Goal: Task Accomplishment & Management: Manage account settings

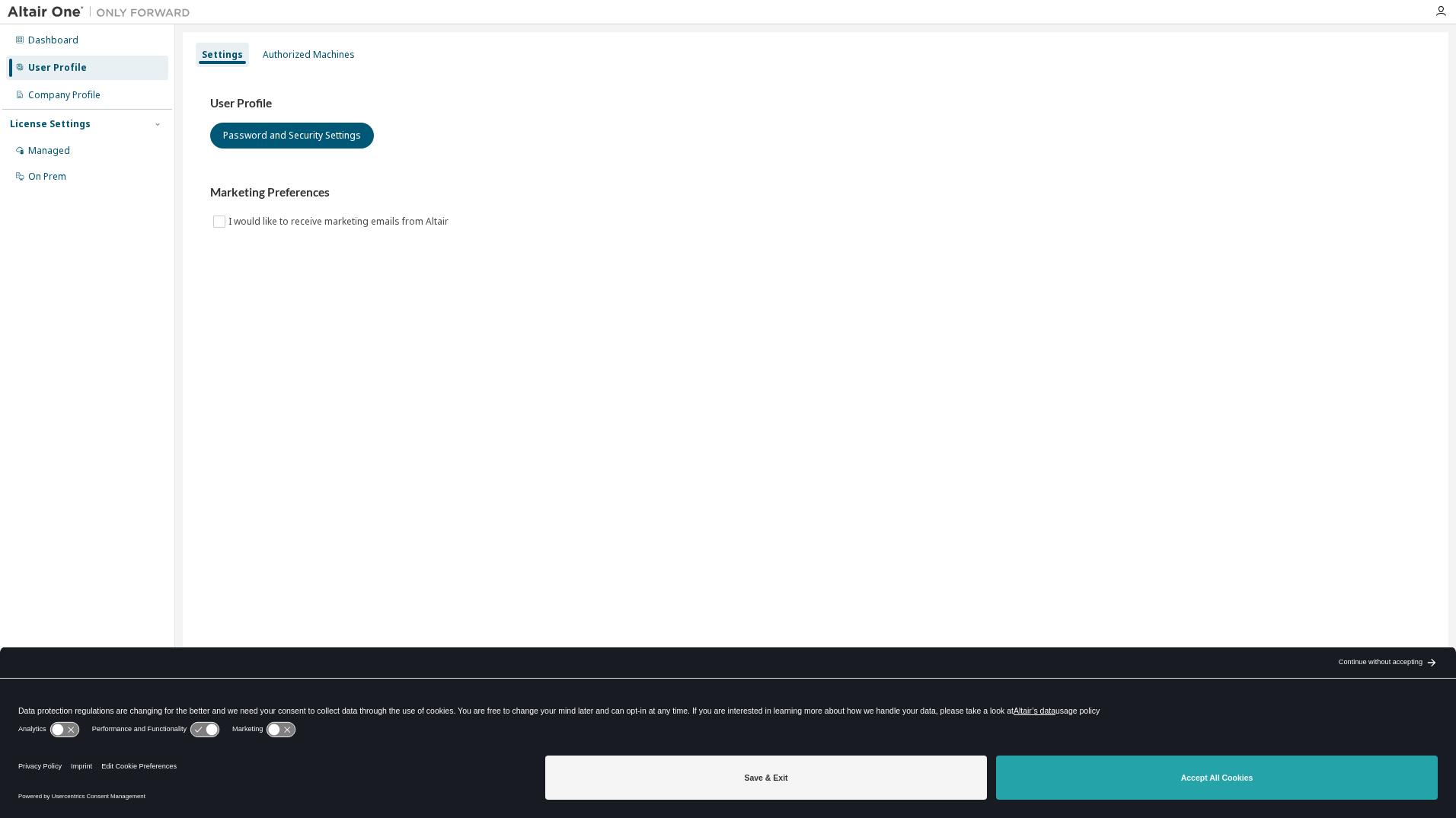
click at [1130, 777] on button "Accept All Cookies" at bounding box center [1216, 777] width 441 height 44
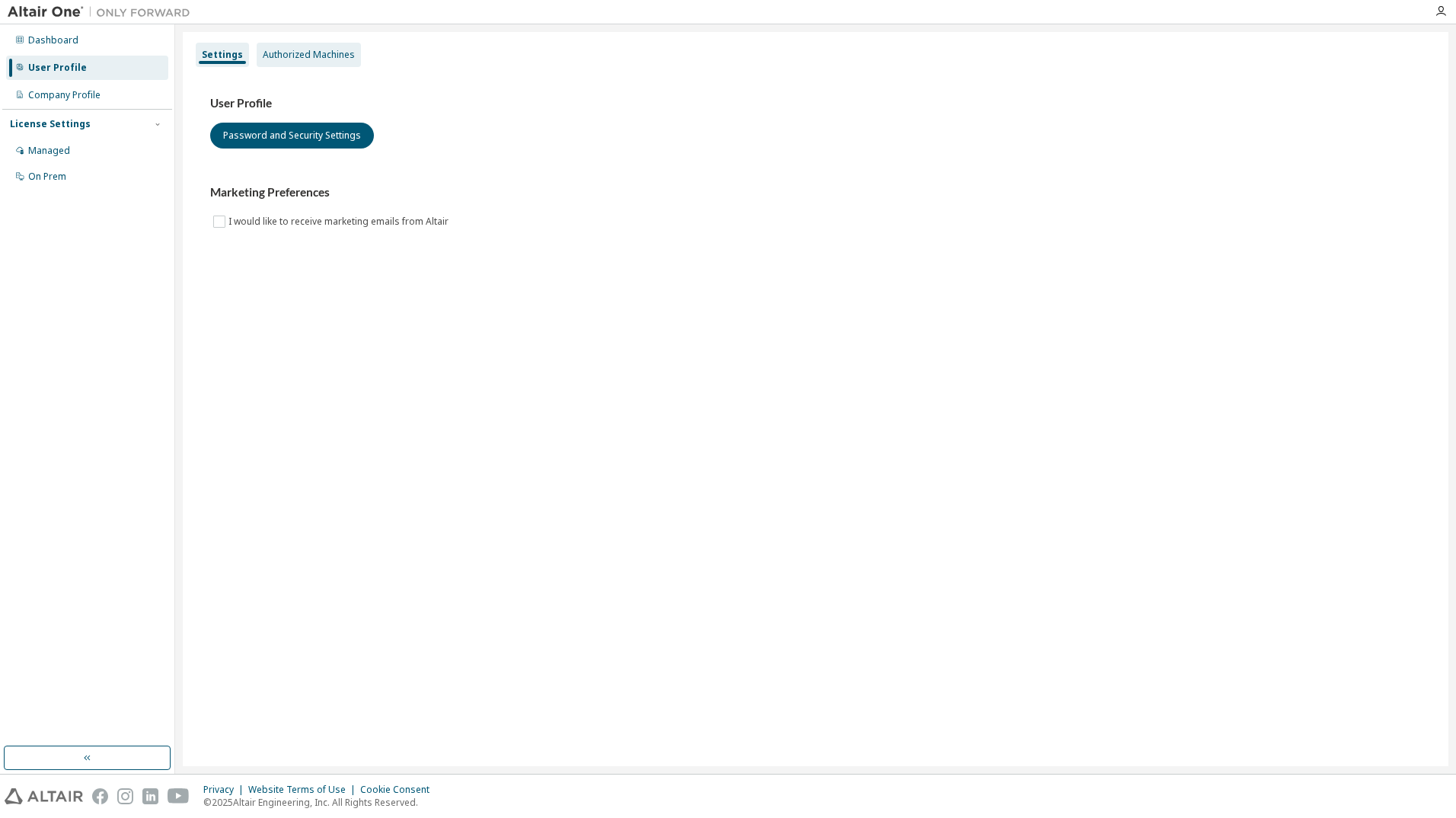
click at [306, 50] on div "Authorized Machines" at bounding box center [309, 55] width 92 height 12
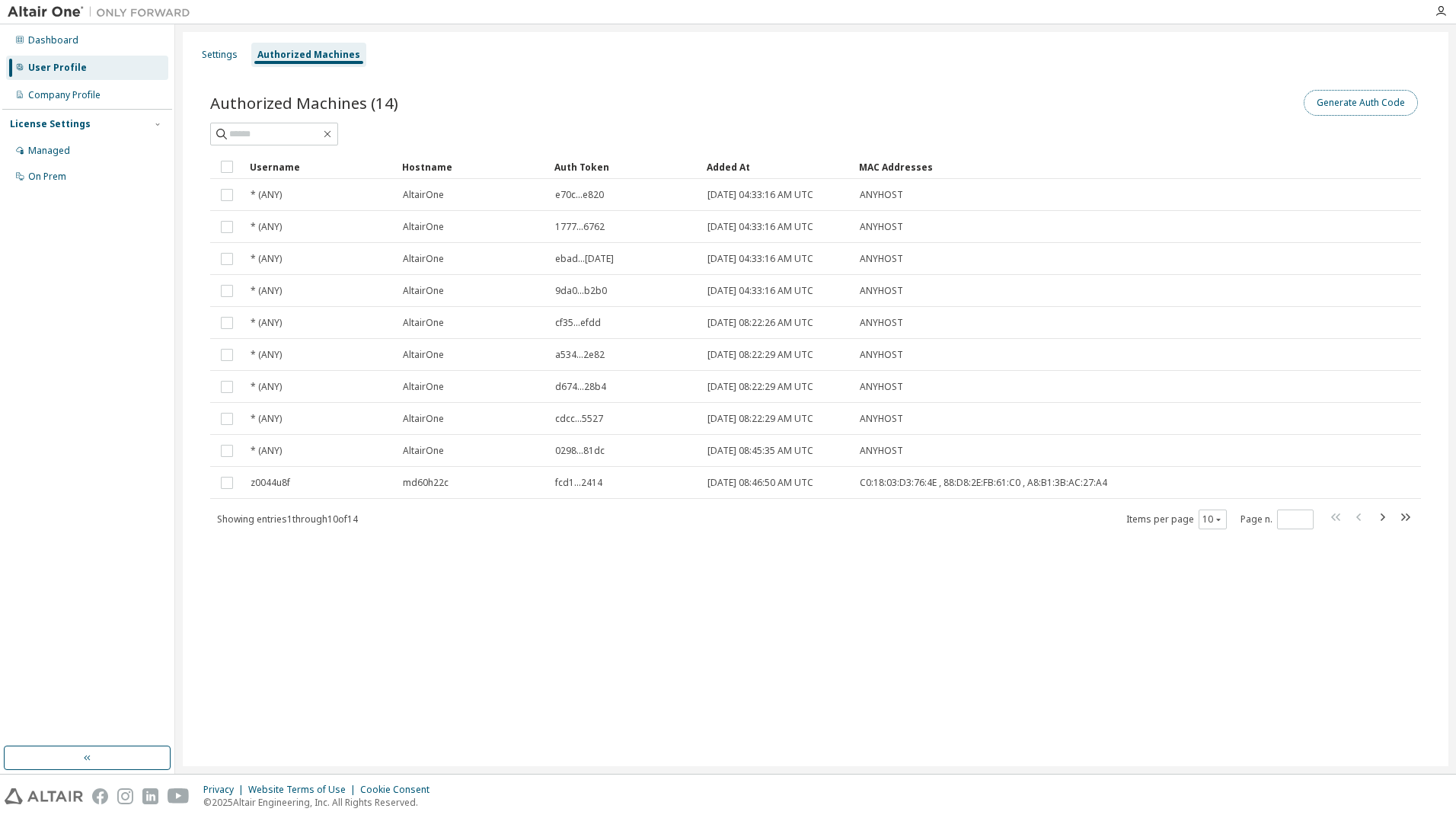
click at [1388, 103] on button "Generate Auth Code" at bounding box center [1360, 102] width 114 height 25
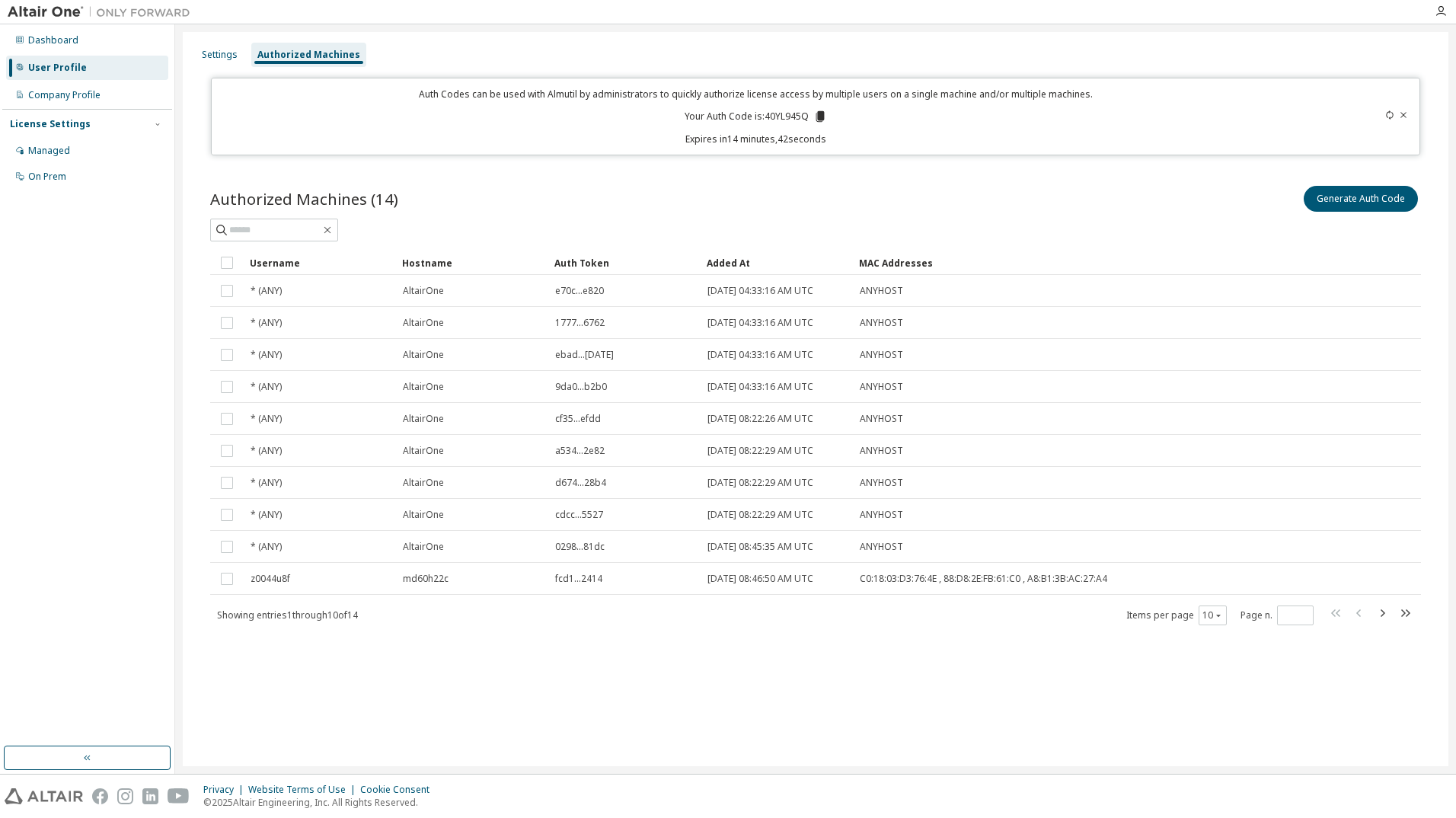
click at [823, 115] on icon at bounding box center [820, 116] width 8 height 10
